Goal: Contribute content: Add original content to the website for others to see

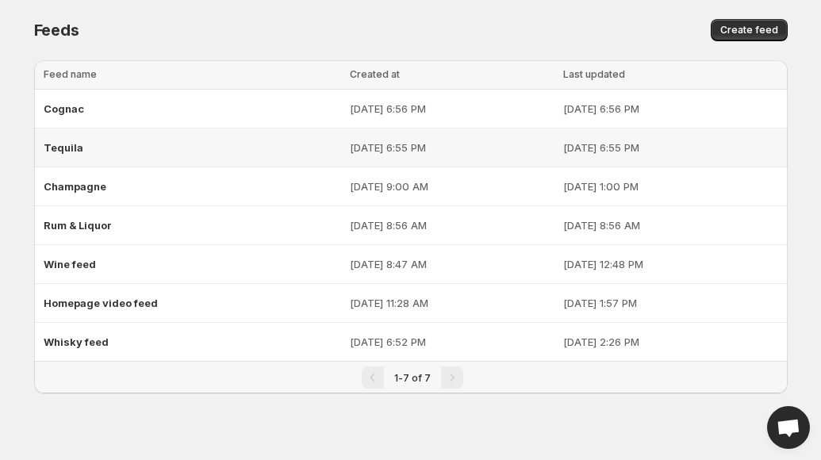
click at [59, 152] on span "Tequila" at bounding box center [64, 147] width 40 height 13
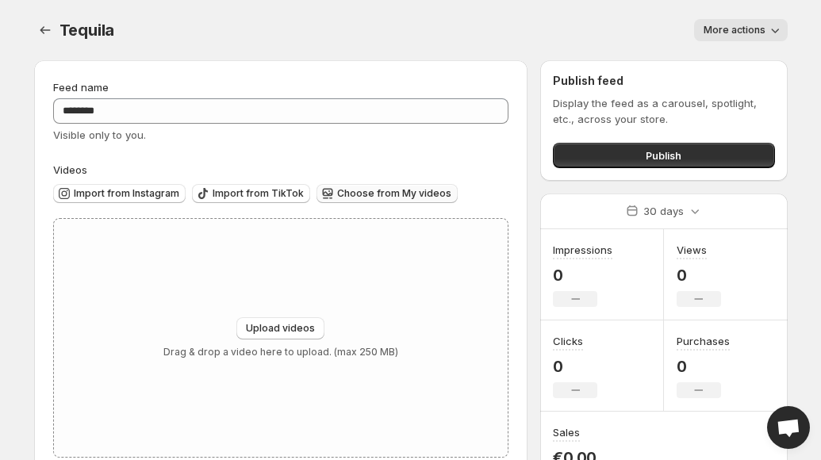
click at [359, 196] on span "Choose from My videos" at bounding box center [394, 193] width 114 height 13
click at [277, 322] on button "Upload videos" at bounding box center [280, 328] width 88 height 22
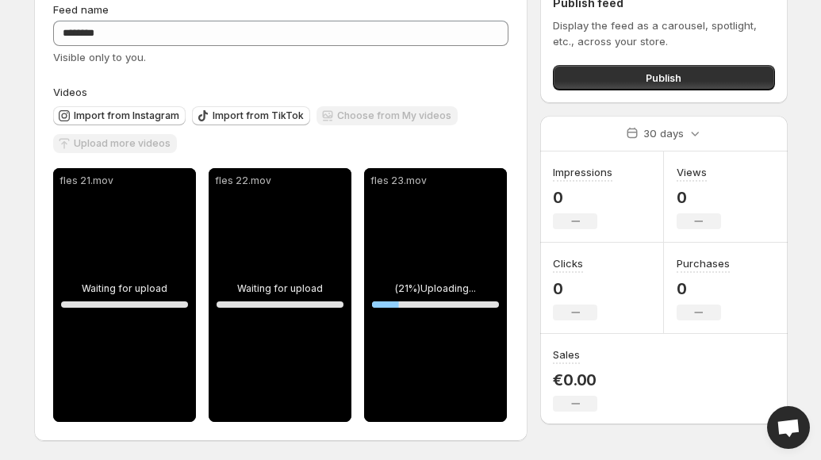
scroll to position [78, 0]
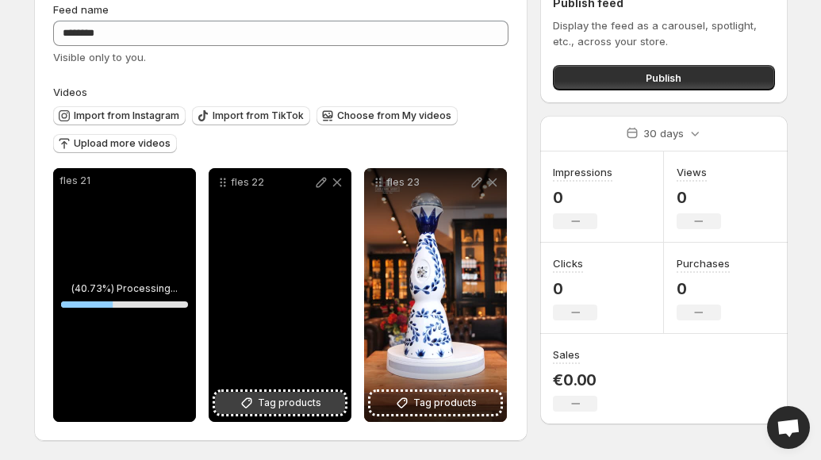
click at [291, 405] on span "Tag products" at bounding box center [289, 403] width 63 height 16
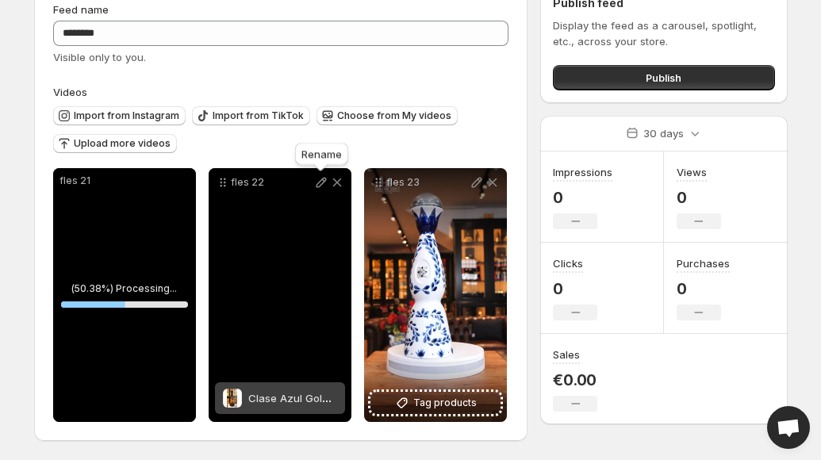
click at [319, 184] on icon at bounding box center [321, 183] width 16 height 16
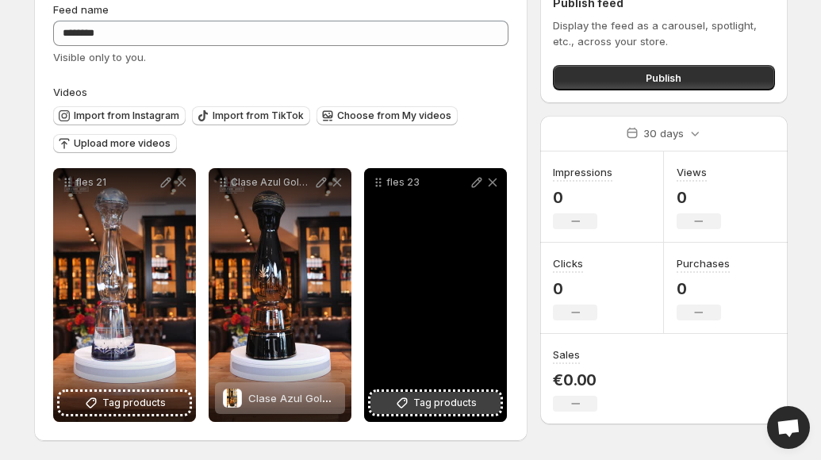
click at [475, 403] on span "Tag products" at bounding box center [444, 403] width 63 height 16
click at [473, 183] on icon at bounding box center [476, 183] width 10 height 10
click at [413, 404] on button "Tag products" at bounding box center [436, 403] width 130 height 22
click at [443, 402] on span "Tag products" at bounding box center [444, 403] width 63 height 16
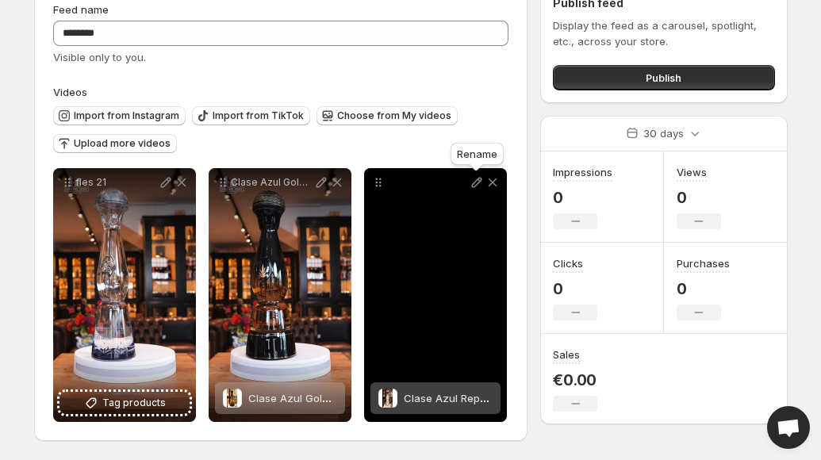
click at [472, 180] on icon at bounding box center [477, 183] width 16 height 16
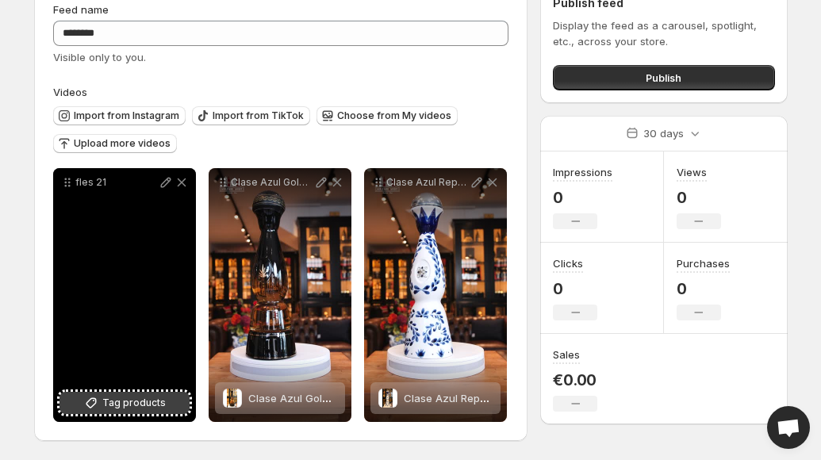
click at [135, 406] on span "Tag products" at bounding box center [133, 403] width 63 height 16
click at [163, 183] on icon at bounding box center [165, 183] width 10 height 10
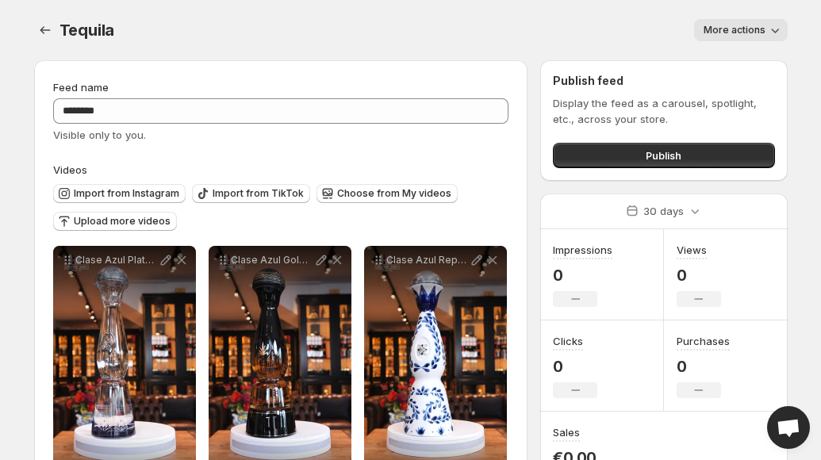
scroll to position [0, 0]
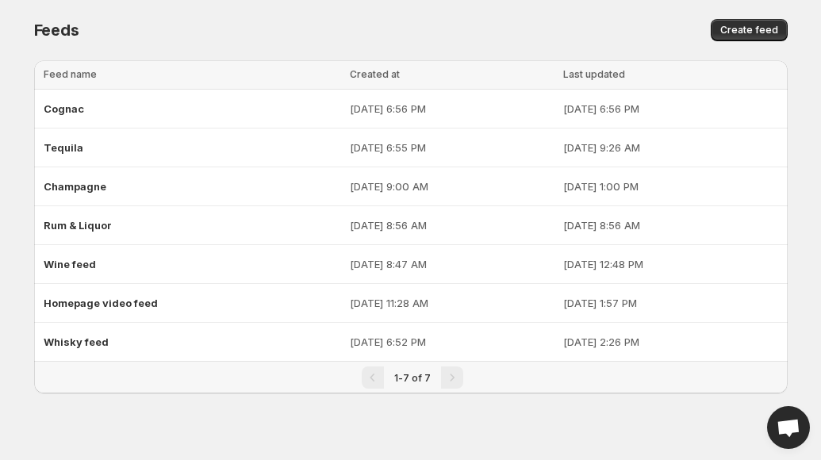
click at [449, 377] on div "Pagination" at bounding box center [452, 378] width 22 height 22
